Goal: Task Accomplishment & Management: Complete application form

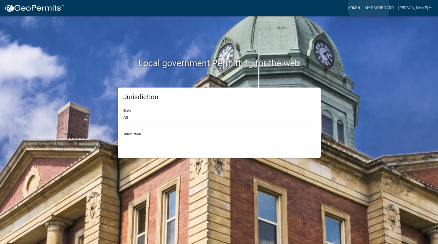
click at [362, 7] on link "Admin" at bounding box center [353, 8] width 17 height 11
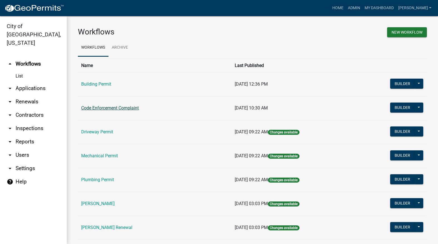
click at [95, 109] on link "Code Enforcement Complaint" at bounding box center [110, 107] width 58 height 5
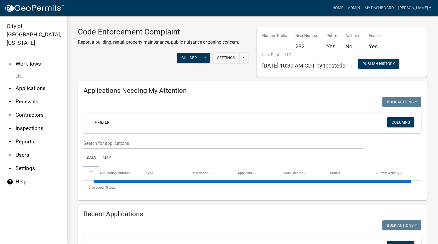
select select "3: 100"
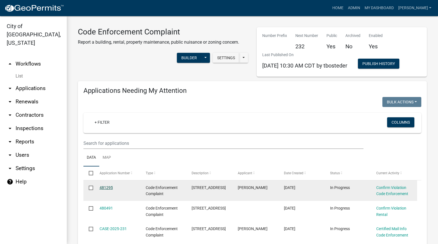
click at [111, 186] on link "481295" at bounding box center [105, 187] width 13 height 4
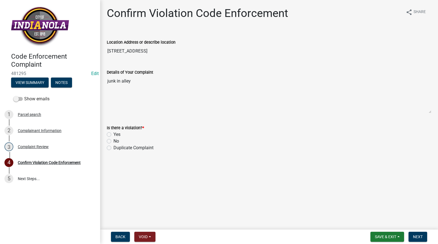
click at [113, 133] on label "Yes" at bounding box center [116, 134] width 7 height 7
click at [113, 133] on input "Yes" at bounding box center [115, 133] width 4 height 4
radio input "true"
drag, startPoint x: 416, startPoint y: 235, endPoint x: 422, endPoint y: 230, distance: 7.9
click at [417, 235] on span "Next" at bounding box center [418, 237] width 10 height 4
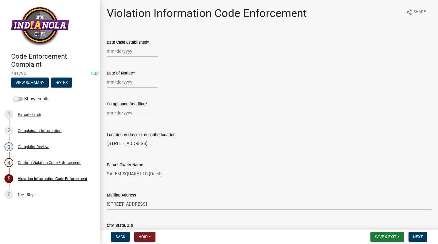
click at [127, 52] on div at bounding box center [132, 51] width 51 height 11
select select "9"
select select "2025"
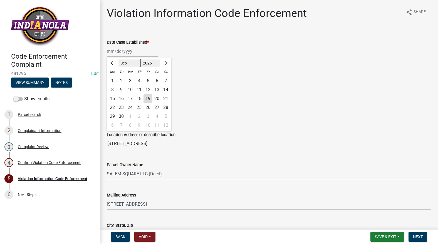
click at [114, 108] on div "22" at bounding box center [112, 107] width 9 height 9
type input "[DATE]"
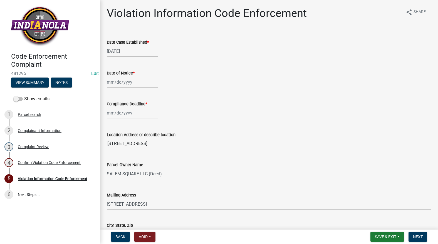
select select "9"
select select "2025"
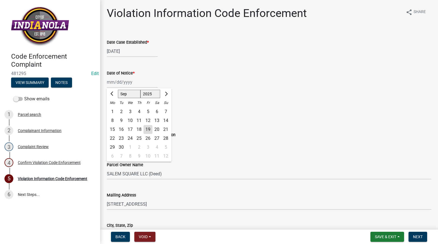
drag, startPoint x: 116, startPoint y: 84, endPoint x: 116, endPoint y: 97, distance: 12.8
click at [116, 84] on div "[PERSON_NAME] Feb Mar Apr [PERSON_NAME][DATE] Oct Nov [DATE] 1526 1527 1528 152…" at bounding box center [132, 81] width 51 height 11
click at [111, 138] on div "22" at bounding box center [112, 138] width 9 height 9
type input "[DATE]"
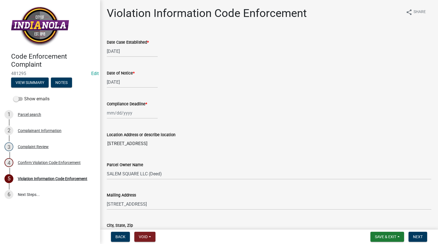
click at [115, 113] on div at bounding box center [132, 112] width 51 height 11
select select "9"
select select "2025"
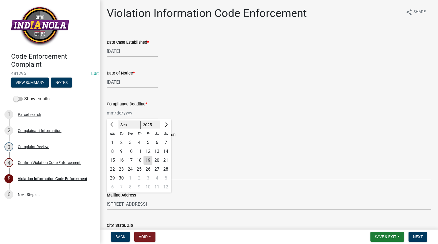
click at [111, 177] on div "29" at bounding box center [112, 178] width 9 height 9
type input "[DATE]"
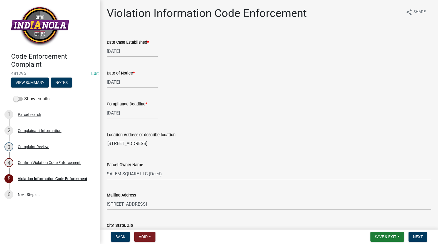
click at [285, 41] on div "Date Case Established *" at bounding box center [269, 42] width 324 height 7
click at [256, 62] on div "Date of Notice * [DATE]" at bounding box center [269, 75] width 324 height 26
click at [237, 143] on input "[STREET_ADDRESS]" at bounding box center [269, 143] width 324 height 11
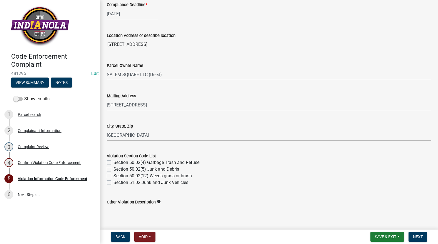
scroll to position [167, 0]
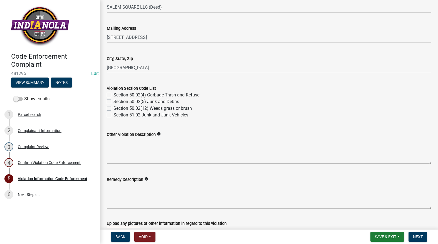
click at [113, 101] on label "Section 50.02(5) Junk and Debris" at bounding box center [146, 101] width 66 height 7
click at [113, 101] on input "Section 50.02(5) Junk and Debris" at bounding box center [115, 100] width 4 height 4
checkbox input "true"
checkbox input "false"
checkbox input "true"
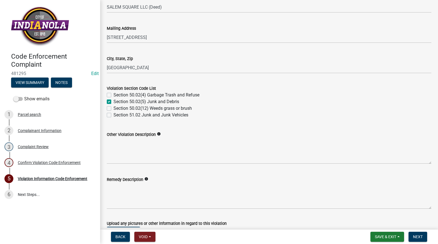
checkbox input "false"
click at [113, 114] on label "Section 51.02 Junk and Junk Vehicles" at bounding box center [150, 115] width 75 height 7
click at [113, 114] on input "Section 51.02 Junk and Junk Vehicles" at bounding box center [115, 114] width 4 height 4
checkbox input "true"
checkbox input "false"
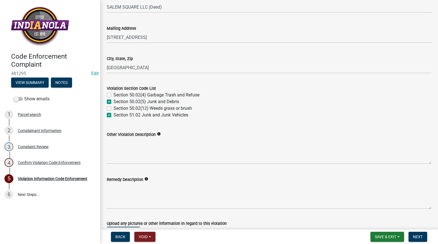
checkbox input "true"
checkbox input "false"
checkbox input "true"
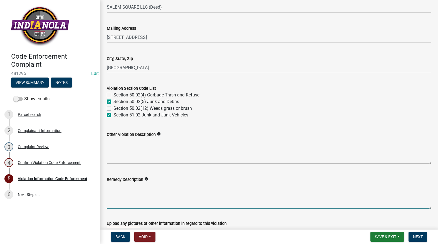
click at [111, 194] on textarea "Remedy Description" at bounding box center [269, 196] width 324 height 26
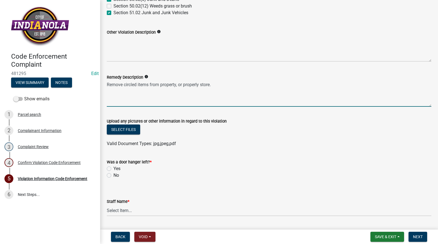
scroll to position [278, 0]
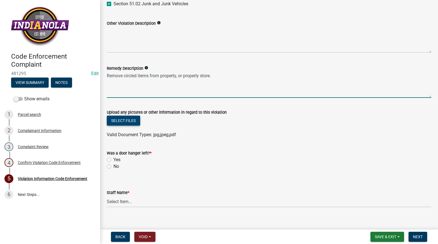
type textarea "Remove circled items from property, or properly store."
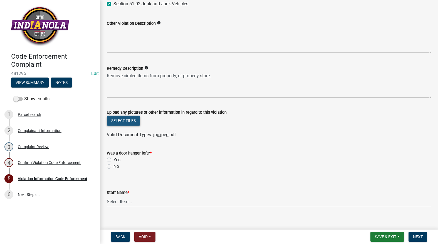
click at [125, 118] on button "Select files" at bounding box center [123, 121] width 33 height 10
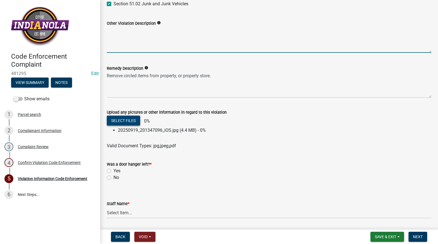
click at [214, 36] on textarea "Other Violation Description" at bounding box center [269, 40] width 324 height 26
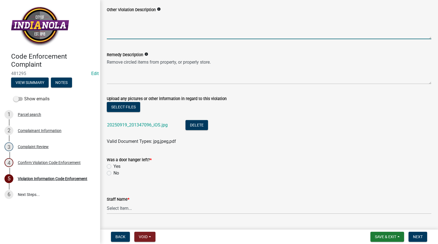
scroll to position [305, 0]
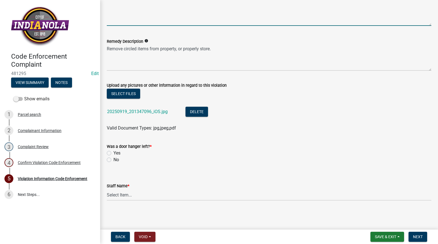
click at [113, 160] on label "No" at bounding box center [116, 159] width 6 height 7
click at [113, 160] on input "No" at bounding box center [115, 158] width 4 height 4
radio input "true"
click at [123, 196] on select "Select Item... [PERSON_NAME] [PERSON_NAME] [PERSON_NAME] Other" at bounding box center [269, 194] width 324 height 11
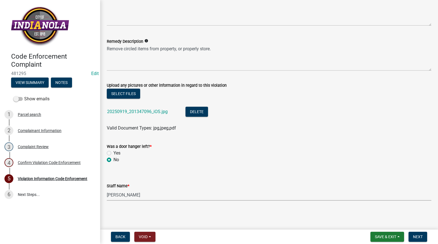
click at [107, 189] on select "Select Item... [PERSON_NAME] [PERSON_NAME] [PERSON_NAME] Other" at bounding box center [269, 194] width 324 height 11
select select "634d5426-b8b3-48ee-aa1e-d523f7499186"
click at [420, 234] on button "Next" at bounding box center [417, 237] width 19 height 10
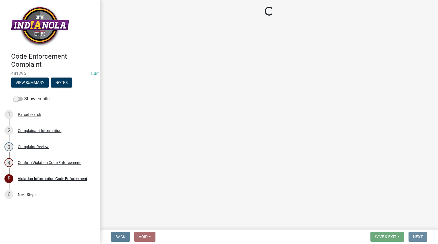
scroll to position [0, 0]
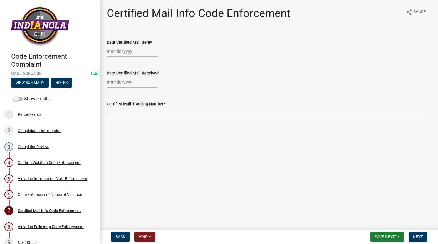
select select "9"
select select "2025"
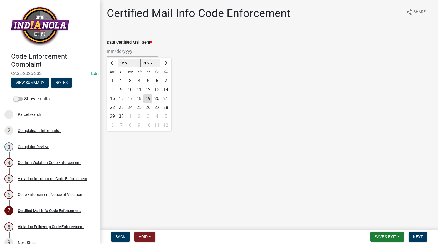
click at [136, 54] on div "[PERSON_NAME] Feb Mar Apr [PERSON_NAME][DATE] Oct Nov [DATE] 1526 1527 1528 152…" at bounding box center [132, 51] width 51 height 11
click at [148, 98] on div "19" at bounding box center [147, 98] width 9 height 9
type input "[DATE]"
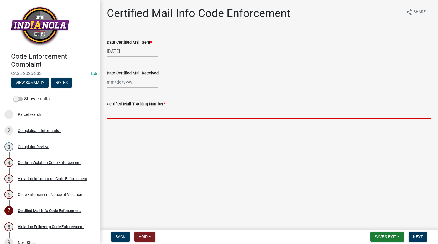
click at [140, 114] on input "Certified Mail Tracking Number *" at bounding box center [269, 112] width 324 height 11
click at [151, 109] on input "Certified Mail Tracking Number *" at bounding box center [269, 112] width 324 height 11
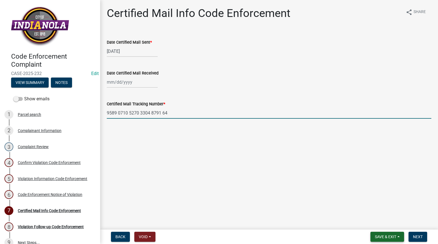
type input "9589 0710 5270 3304 8791 64"
click at [390, 236] on span "Save & Exit" at bounding box center [385, 237] width 21 height 4
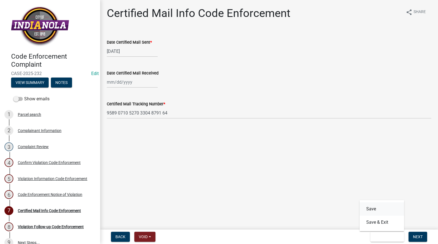
click at [383, 211] on button "Save" at bounding box center [381, 208] width 44 height 13
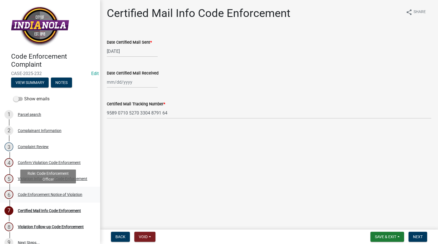
click at [59, 191] on div "6 Code Enforcement Notice of Violation" at bounding box center [47, 194] width 87 height 9
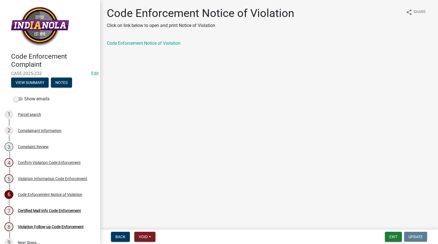
click at [137, 40] on div "Code Enforcement Notice of Violation" at bounding box center [269, 43] width 324 height 7
click at [138, 42] on link "Code Enforcement Notice of Violation" at bounding box center [144, 43] width 74 height 5
click at [396, 233] on button "Exit" at bounding box center [393, 237] width 17 height 10
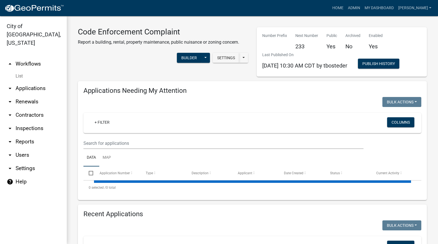
select select "3: 100"
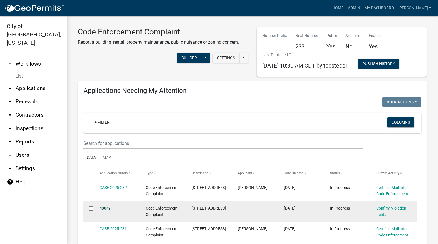
click at [105, 207] on link "480491" at bounding box center [105, 208] width 13 height 4
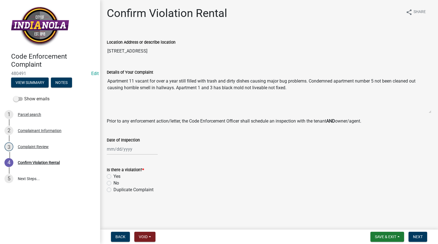
click at [127, 151] on div at bounding box center [132, 148] width 51 height 11
select select "9"
select select "2025"
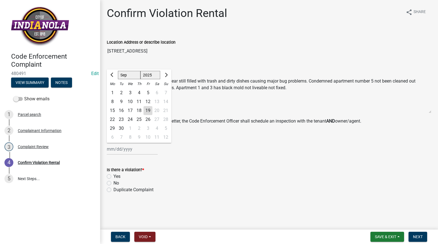
click at [146, 120] on div "26" at bounding box center [147, 119] width 9 height 9
type input "[DATE]"
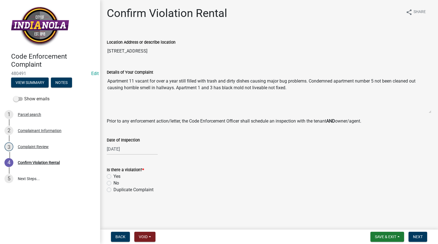
click at [180, 164] on form "Is there a violation? * Yes No Duplicate Complaint" at bounding box center [269, 176] width 324 height 33
click at [378, 235] on span "Save & Exit" at bounding box center [385, 237] width 21 height 4
click at [379, 223] on button "Save & Exit" at bounding box center [381, 222] width 44 height 13
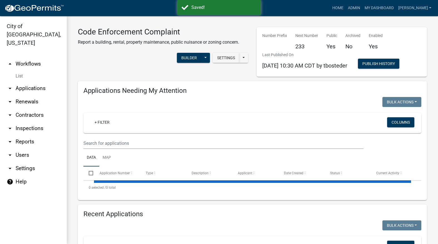
select select "3: 100"
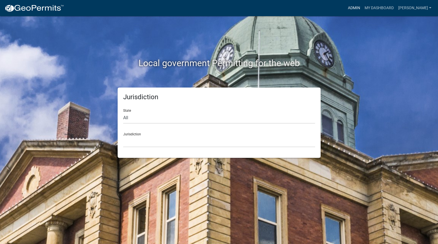
click at [362, 6] on link "Admin" at bounding box center [353, 8] width 17 height 11
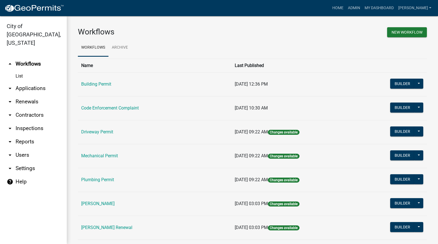
click at [103, 203] on link "[PERSON_NAME]" at bounding box center [97, 203] width 33 height 5
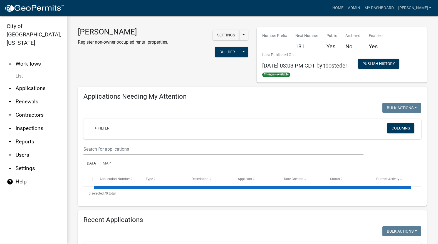
drag, startPoint x: 125, startPoint y: 142, endPoint x: 121, endPoint y: 152, distance: 10.7
click at [126, 145] on wm-filter-builder "+ Filter Columns" at bounding box center [252, 137] width 338 height 36
click at [121, 152] on input "text" at bounding box center [223, 148] width 280 height 11
select select "3: 100"
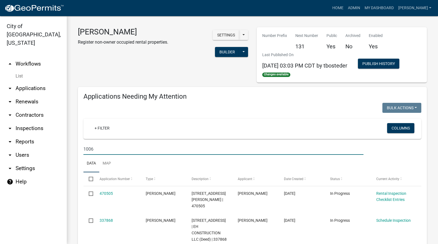
type input "1006"
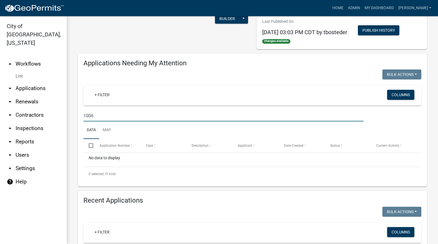
scroll to position [111, 0]
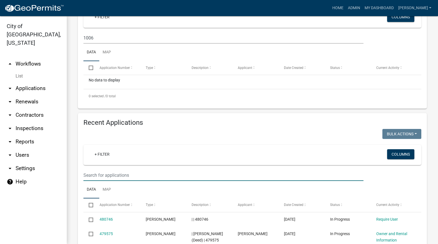
click at [167, 176] on input "text" at bounding box center [223, 175] width 280 height 11
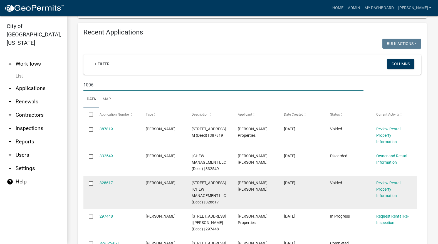
scroll to position [222, 0]
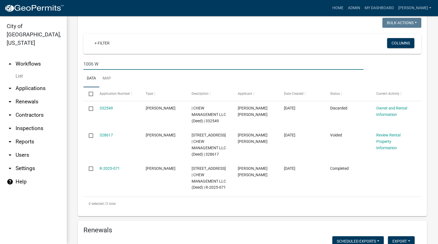
type input "1006 W"
